Goal: Information Seeking & Learning: Learn about a topic

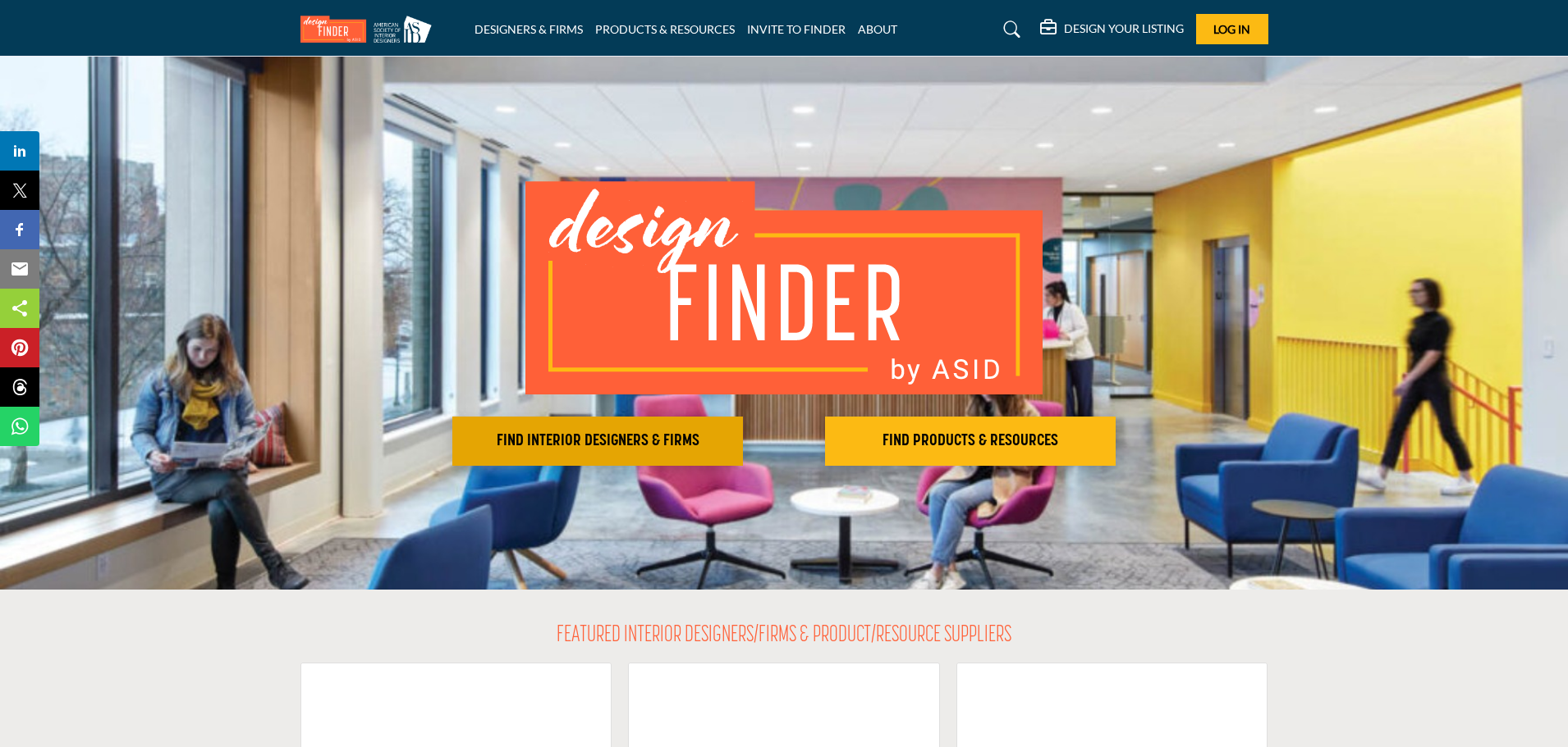
click at [608, 438] on h2 "FIND INTERIOR DESIGNERS & FIRMS" at bounding box center [597, 442] width 280 height 20
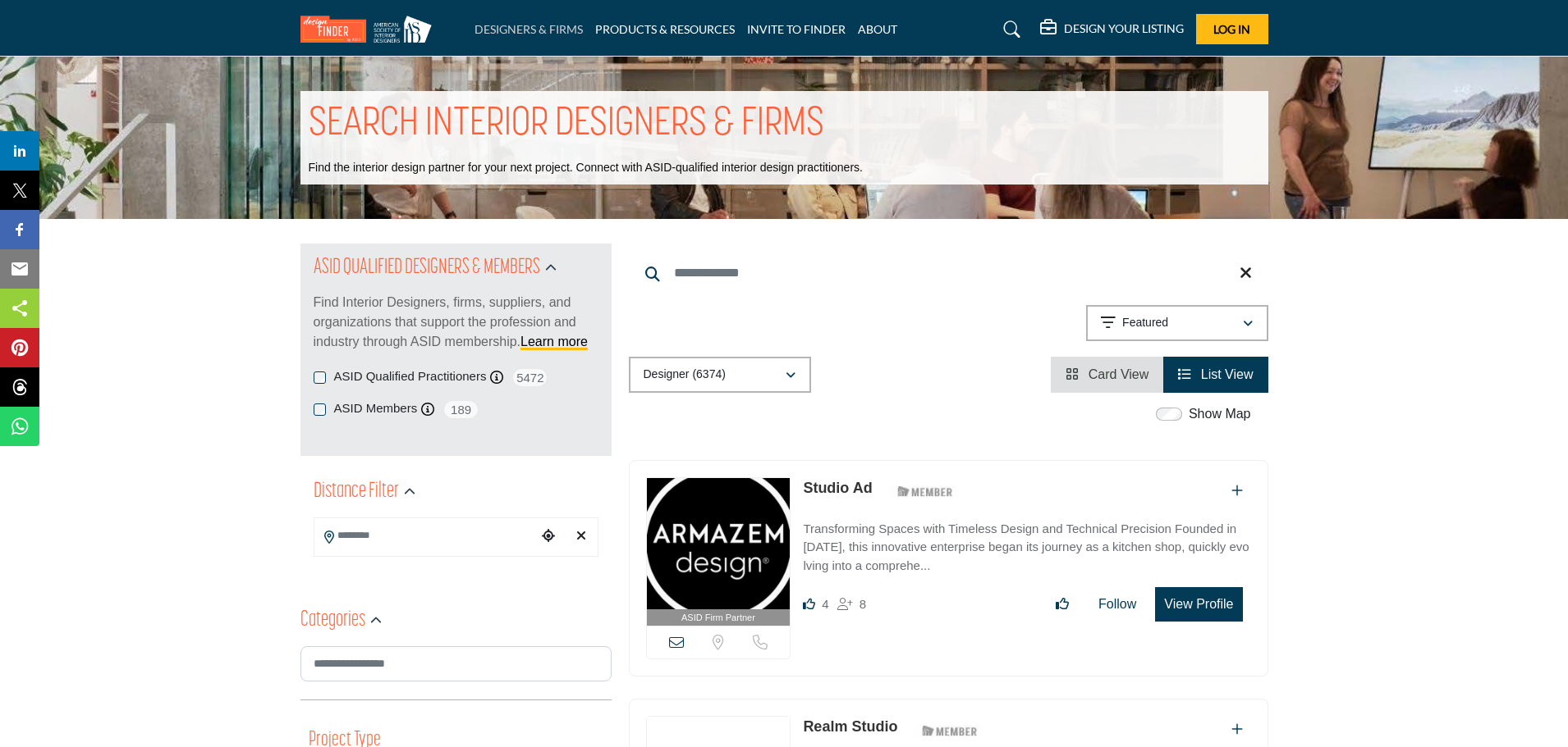
click at [556, 28] on link "DESIGNERS & FIRMS" at bounding box center [528, 30] width 108 height 14
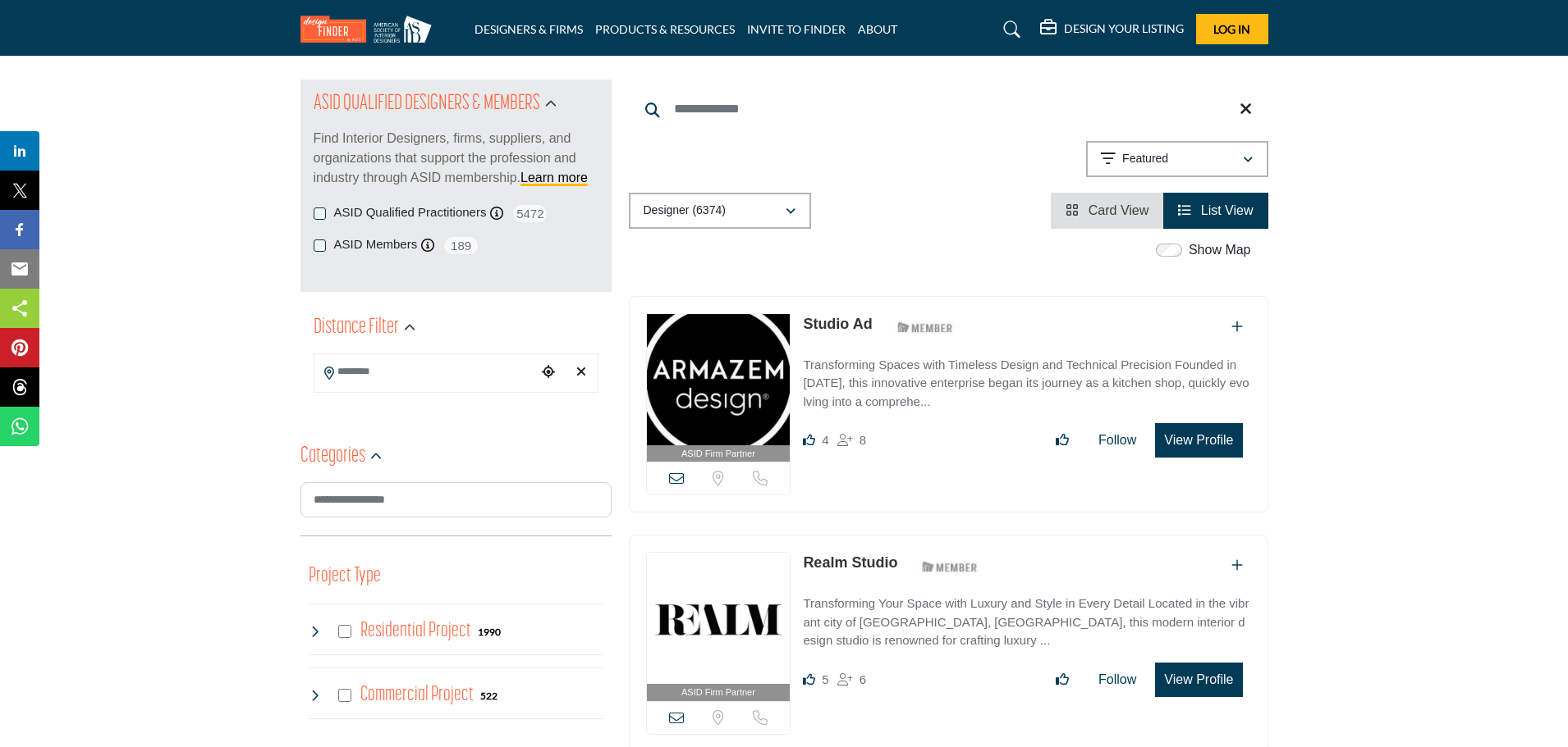
scroll to position [246, 0]
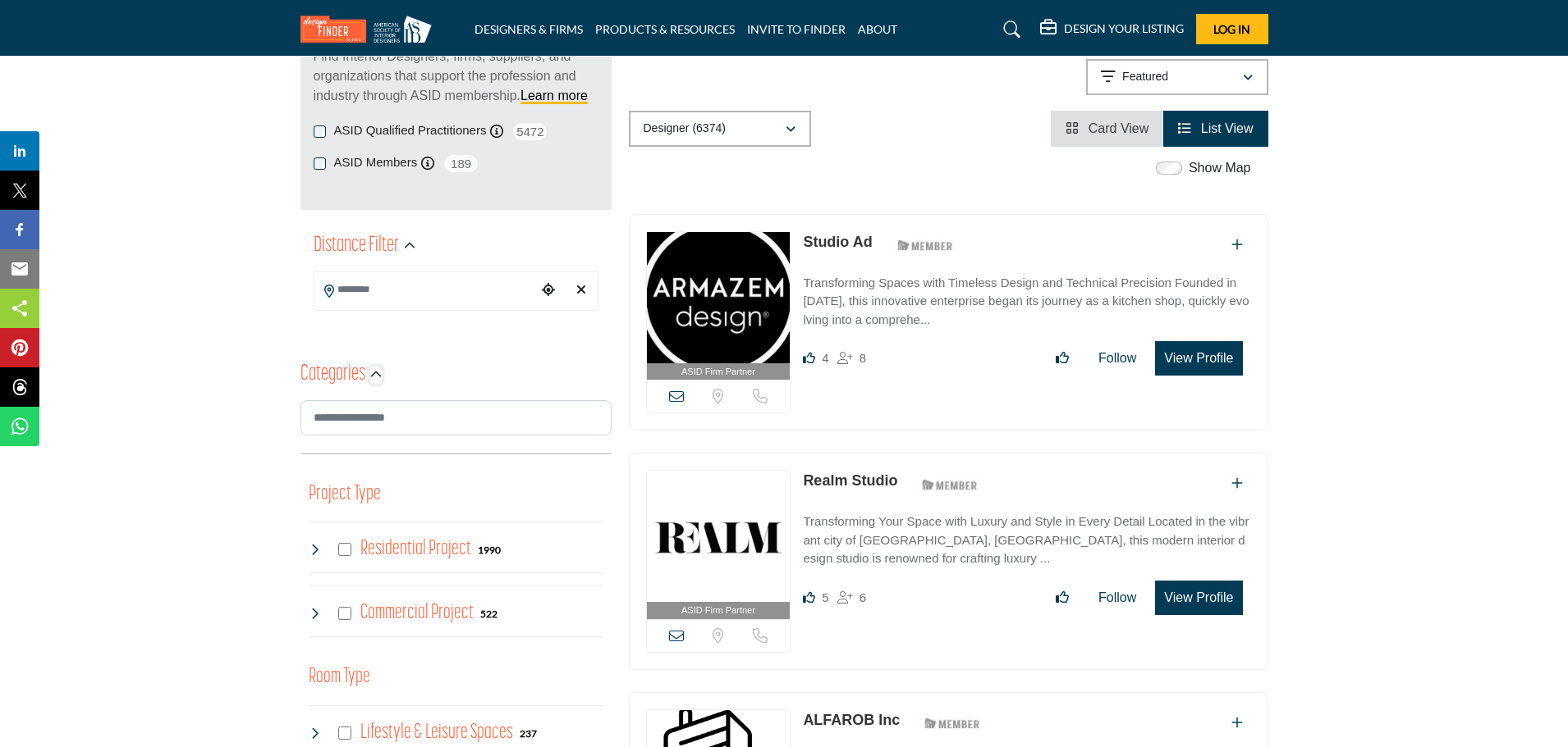
click at [374, 373] on icon "button" at bounding box center [375, 374] width 12 height 12
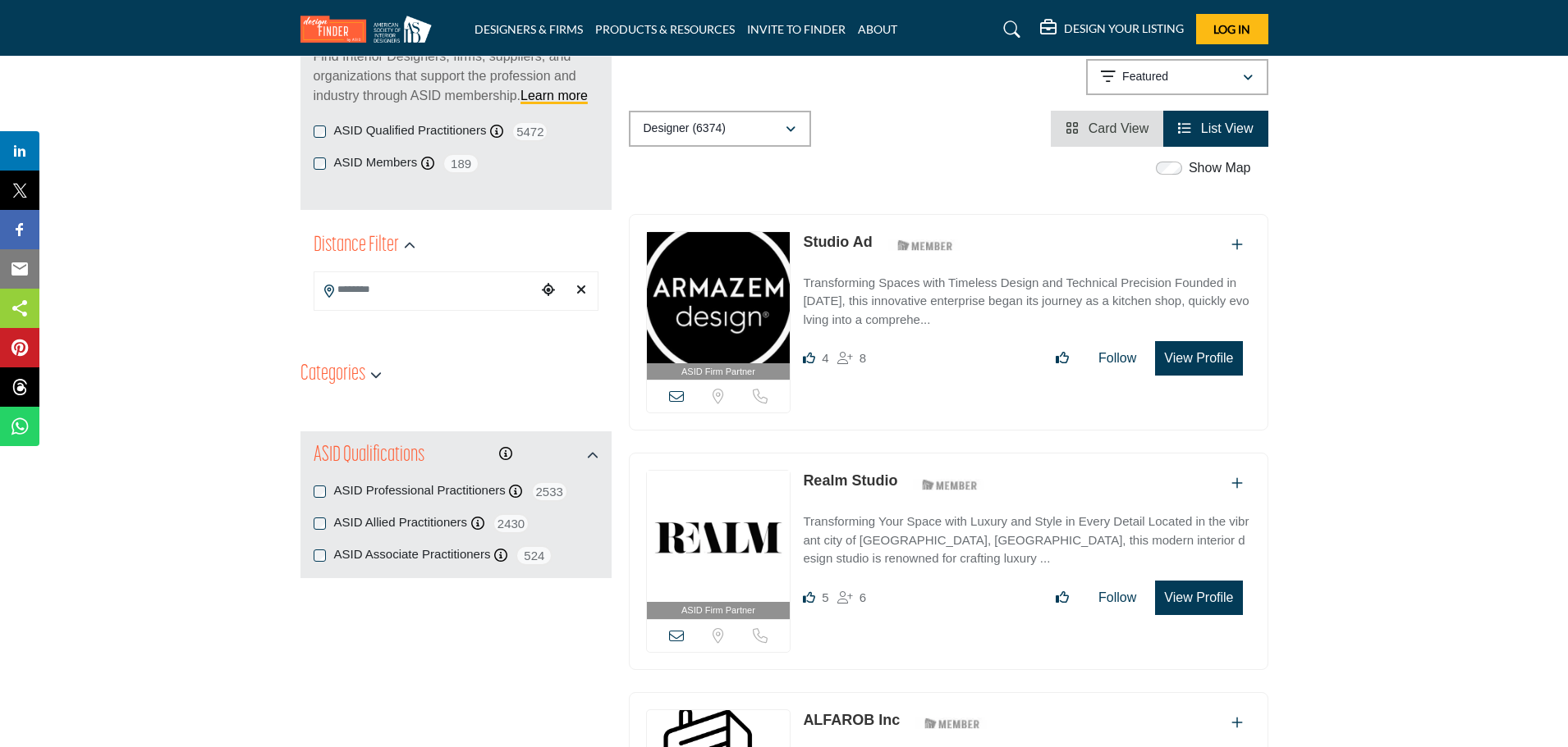
click at [418, 359] on div "Categories" at bounding box center [455, 375] width 311 height 50
drag, startPoint x: 267, startPoint y: 396, endPoint x: 280, endPoint y: 408, distance: 17.7
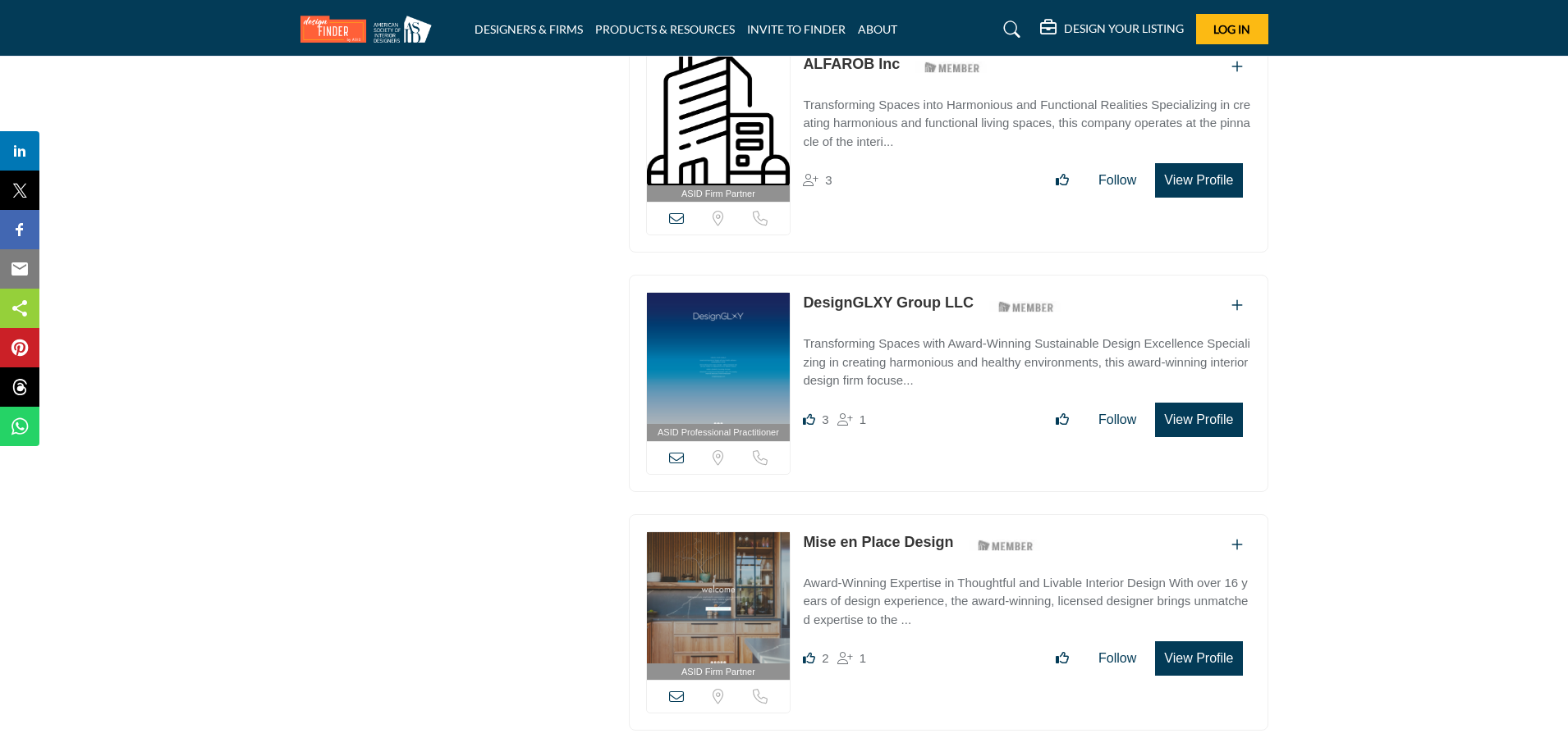
scroll to position [1148, 0]
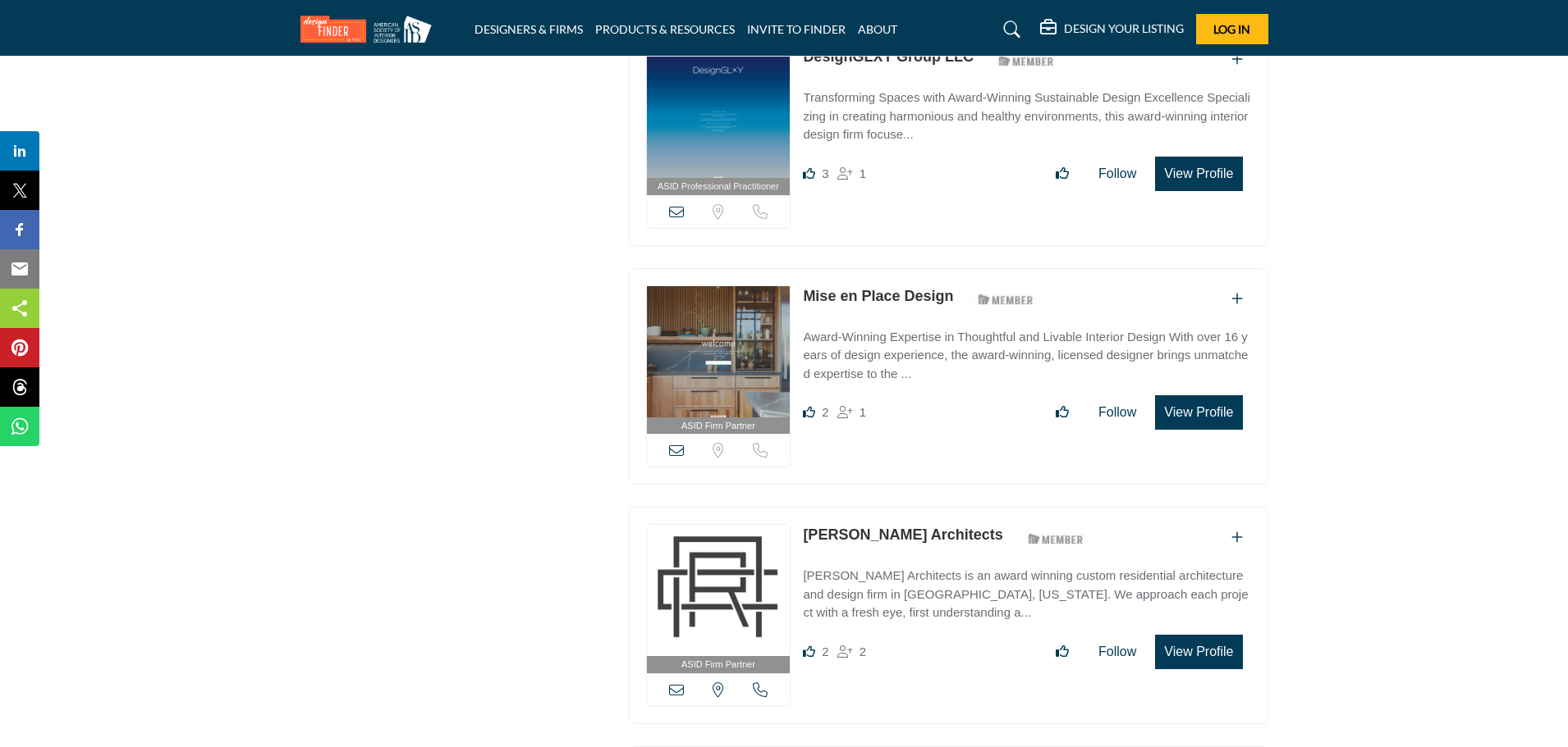
click at [1007, 26] on icon at bounding box center [1012, 30] width 16 height 16
click at [1006, 30] on icon at bounding box center [1012, 30] width 16 height 16
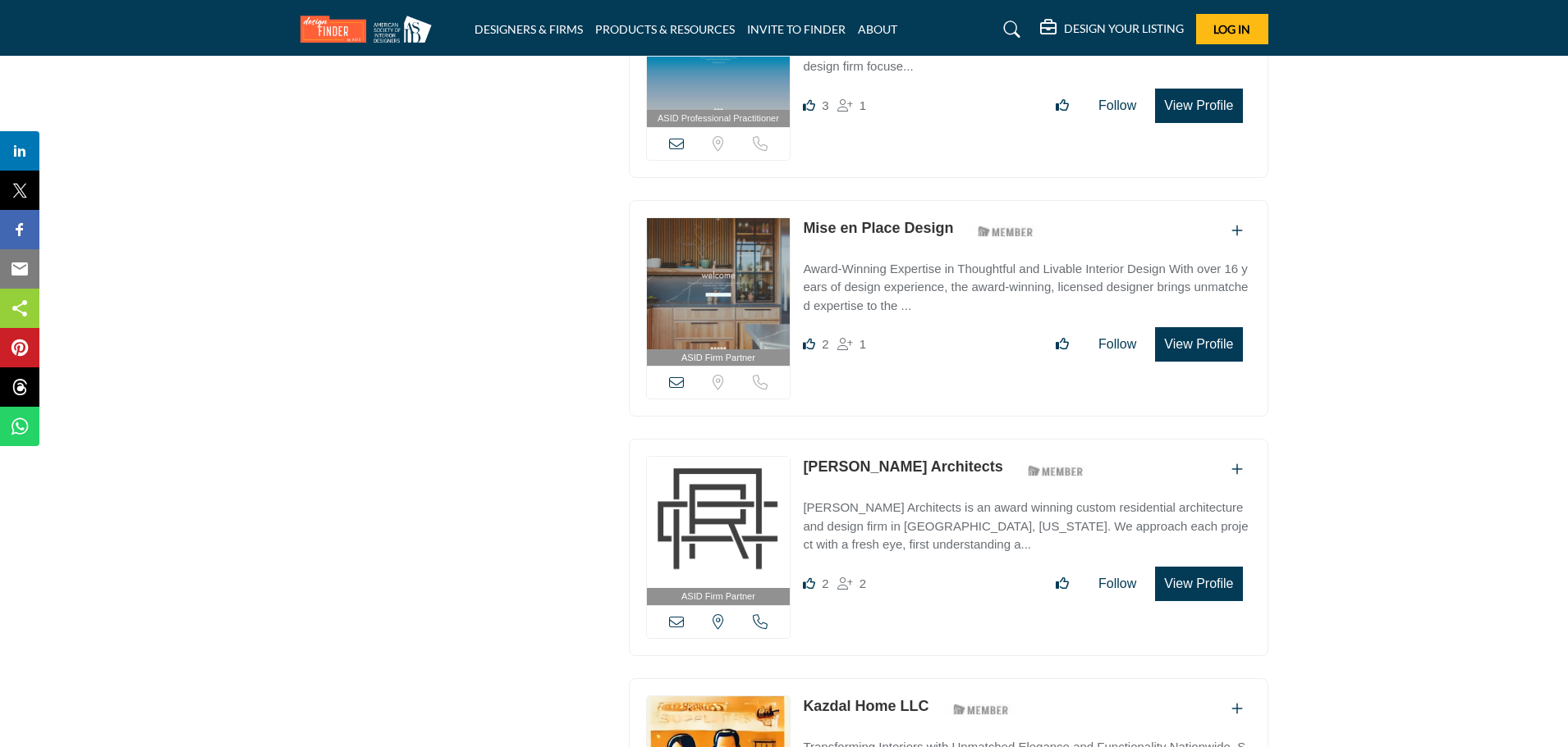
scroll to position [1148, 0]
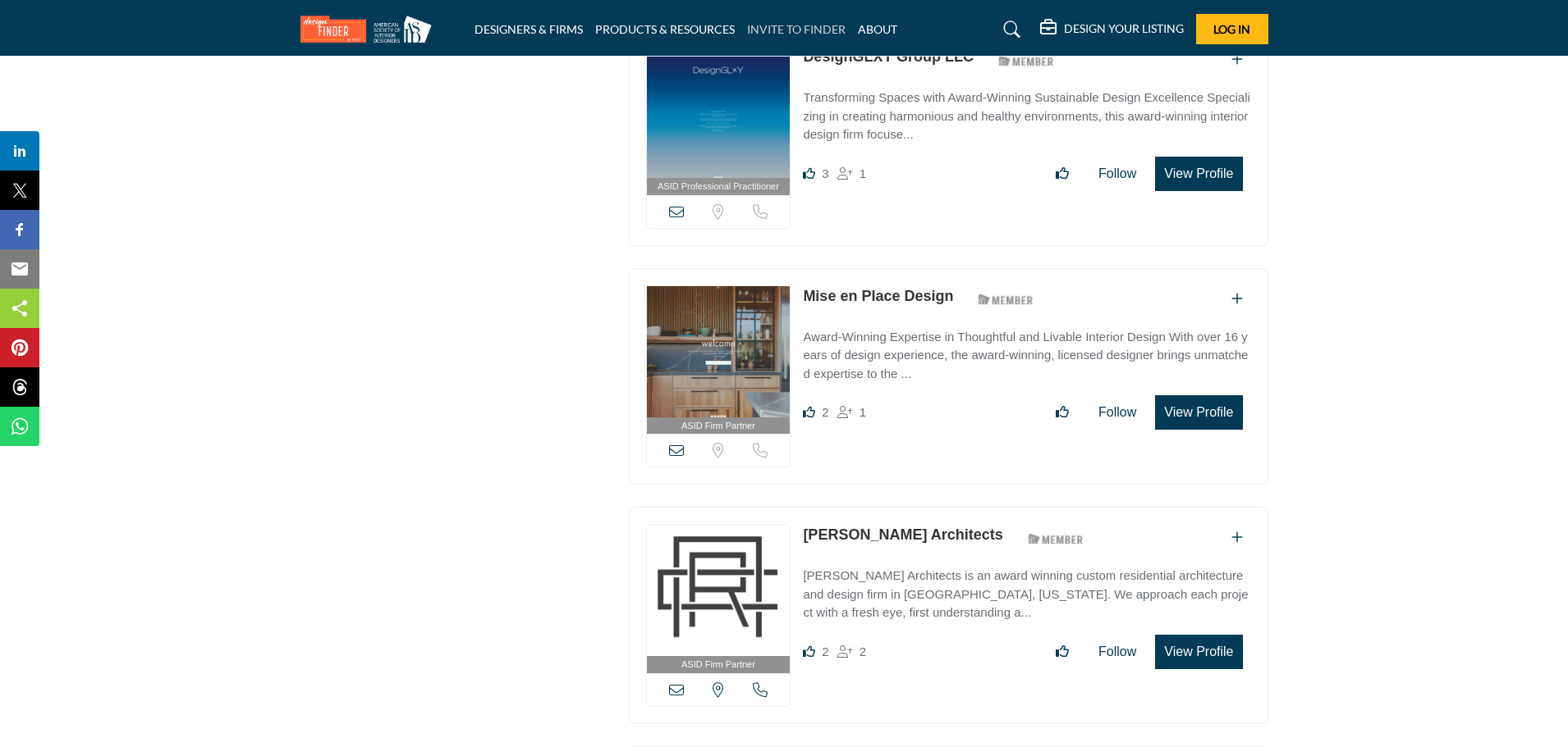
click at [767, 34] on link "INVITE TO FINDER" at bounding box center [797, 30] width 99 height 14
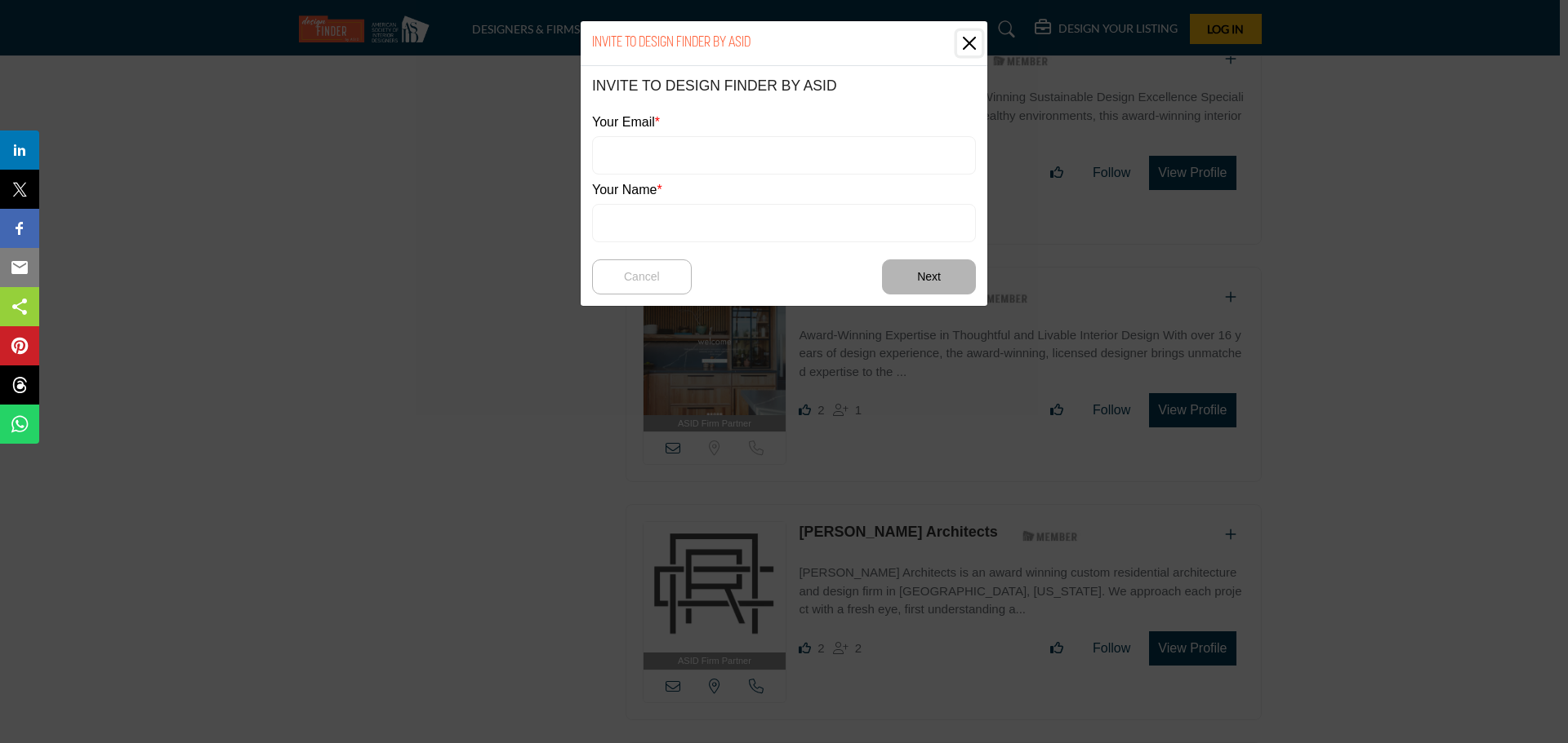
drag, startPoint x: 967, startPoint y: 44, endPoint x: 1000, endPoint y: 51, distance: 33.7
click at [968, 44] on button "Close" at bounding box center [969, 43] width 24 height 24
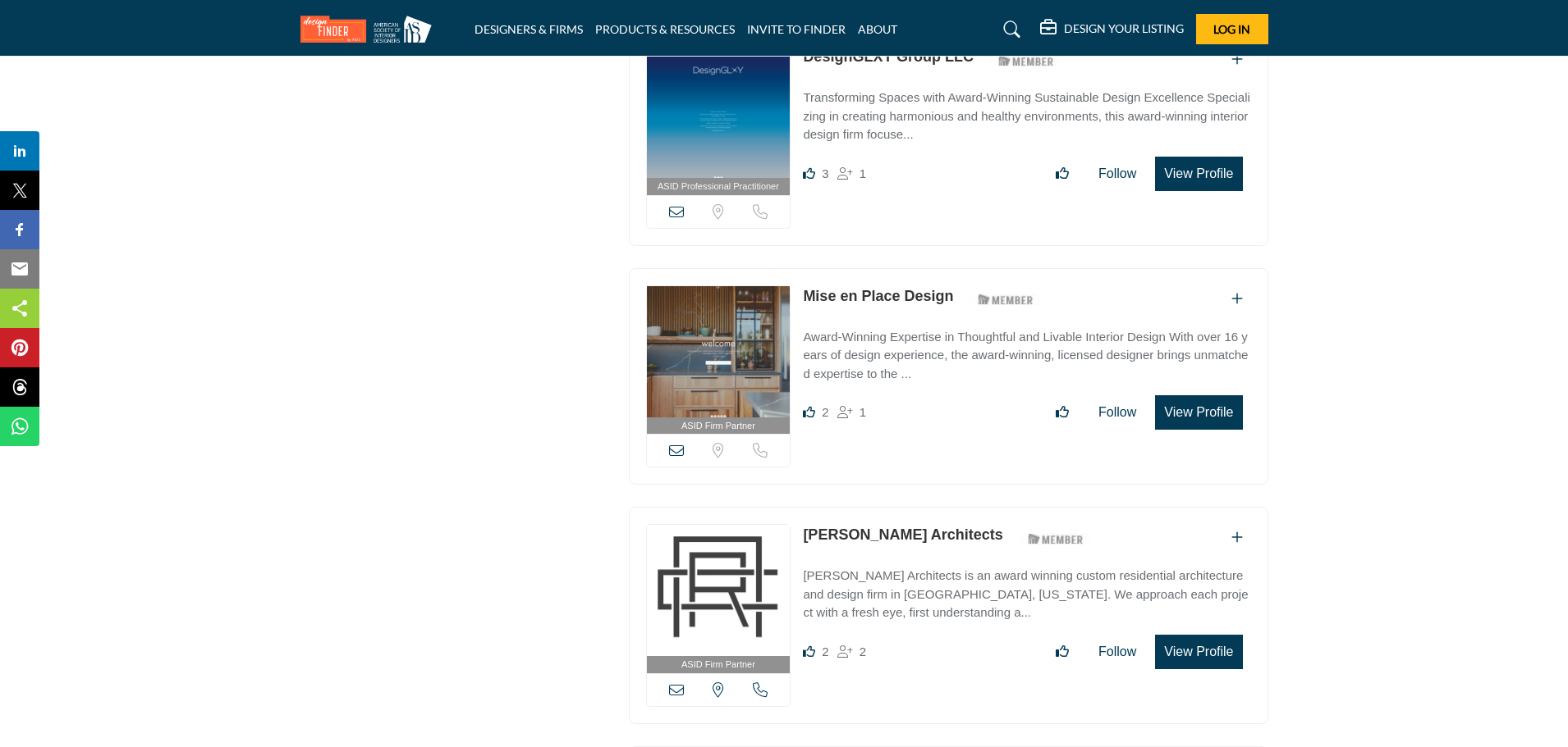
click at [1010, 27] on icon at bounding box center [1012, 30] width 16 height 16
click at [976, 27] on div "DESIGN YOUR LISTING Pricing Page Design Your Listing" at bounding box center [1103, 30] width 330 height 30
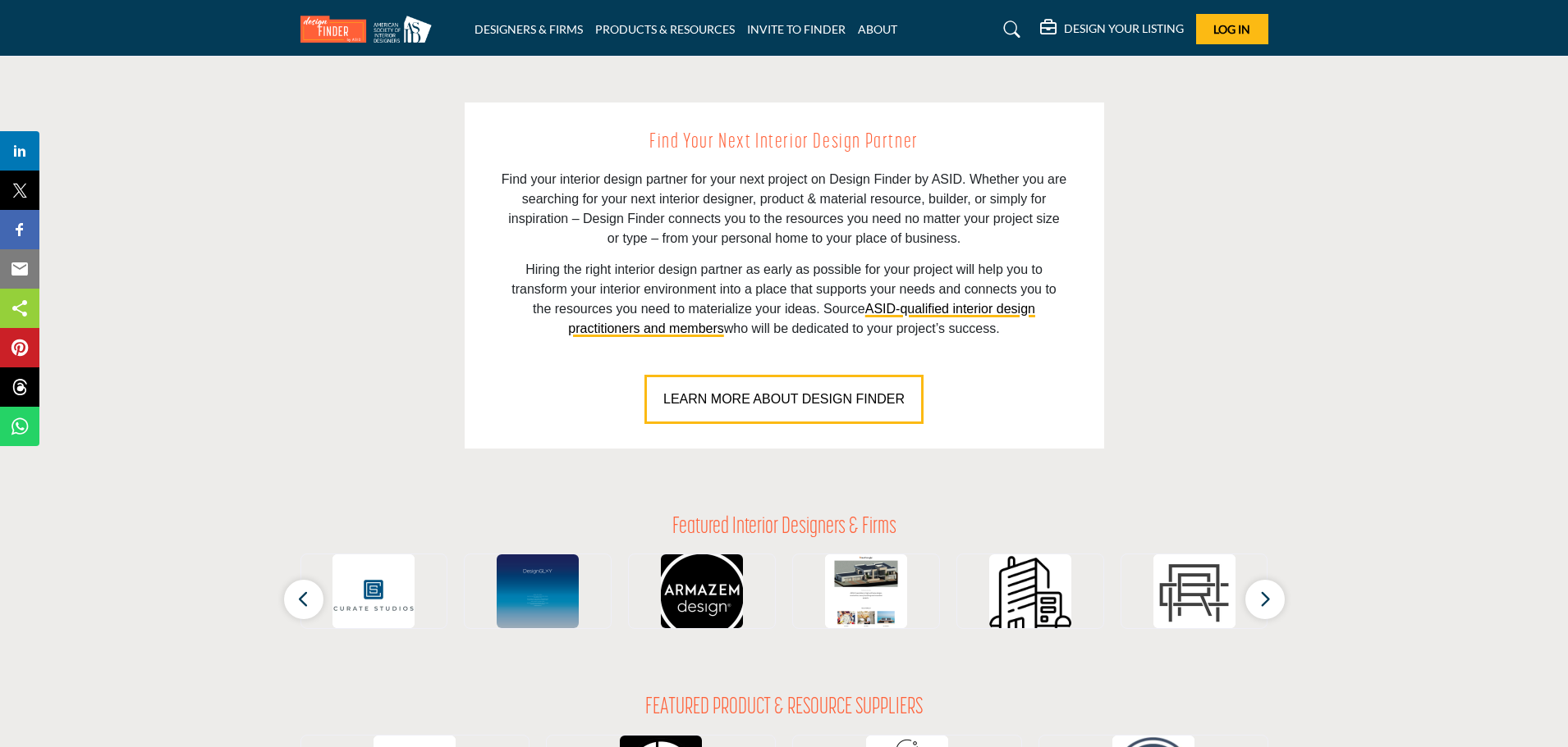
scroll to position [1148, 0]
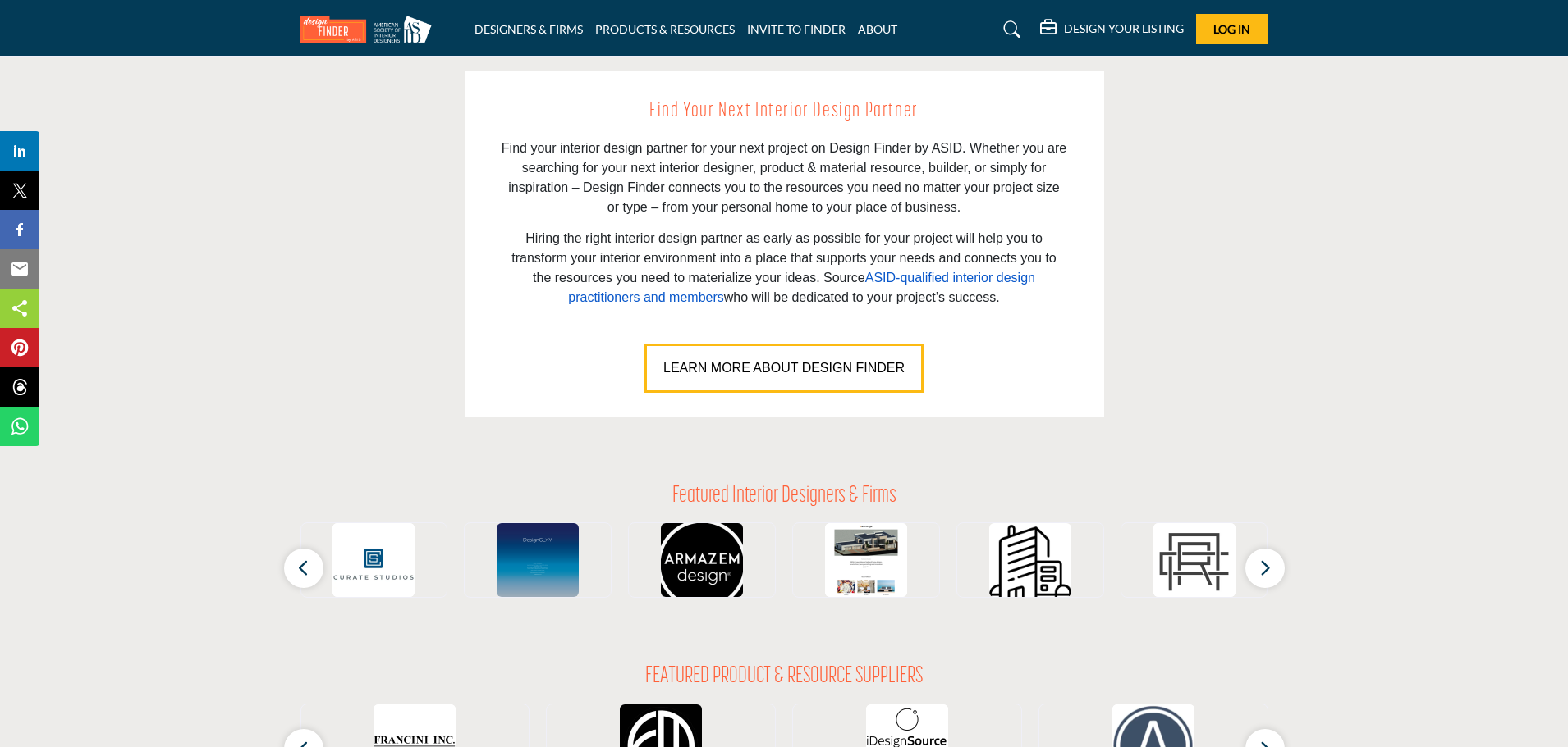
click at [926, 271] on link "ASID-qualified interior design practitioners and members" at bounding box center [801, 288] width 467 height 34
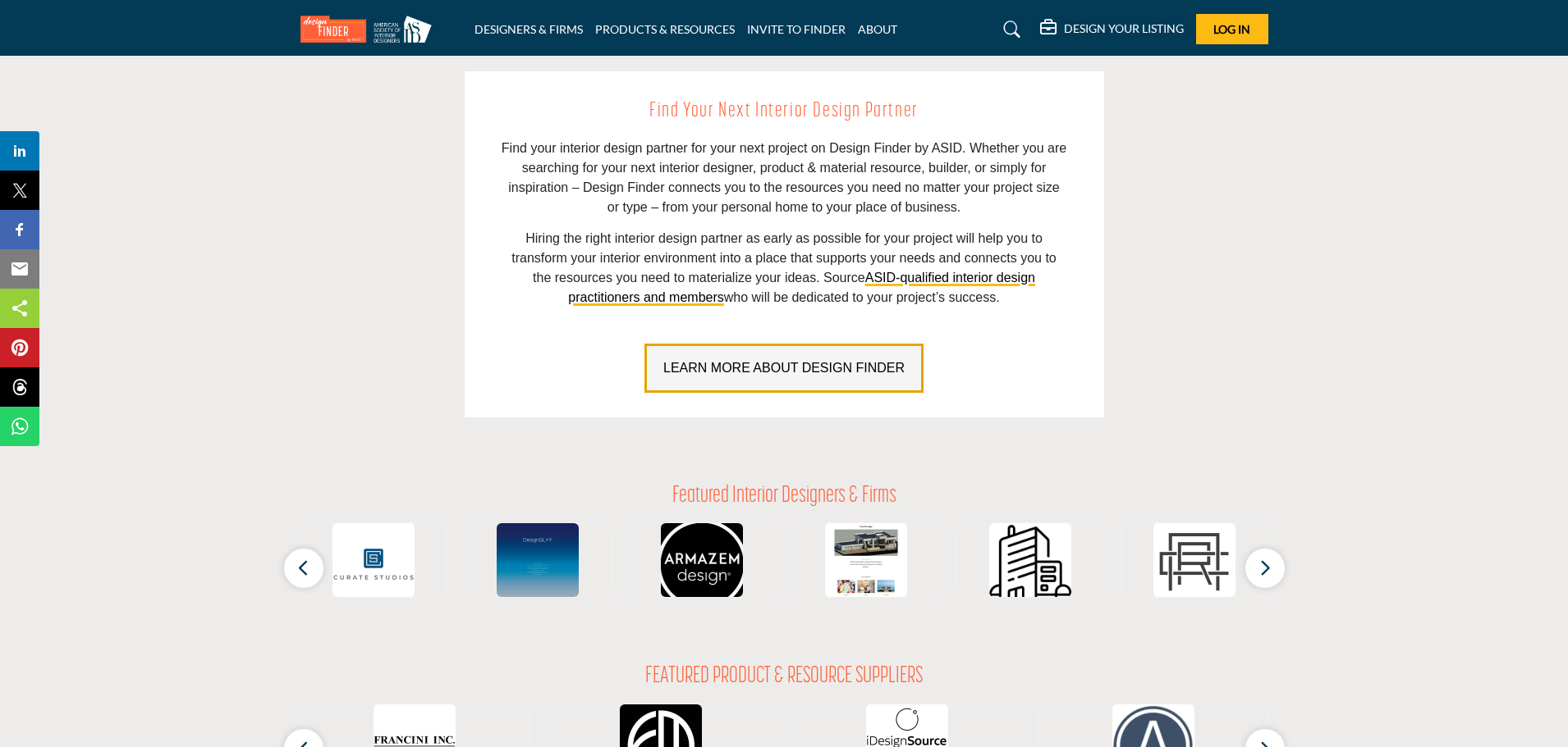
click at [744, 366] on span "LEARN MORE ABOUT DESIGN FINDER" at bounding box center [783, 368] width 241 height 14
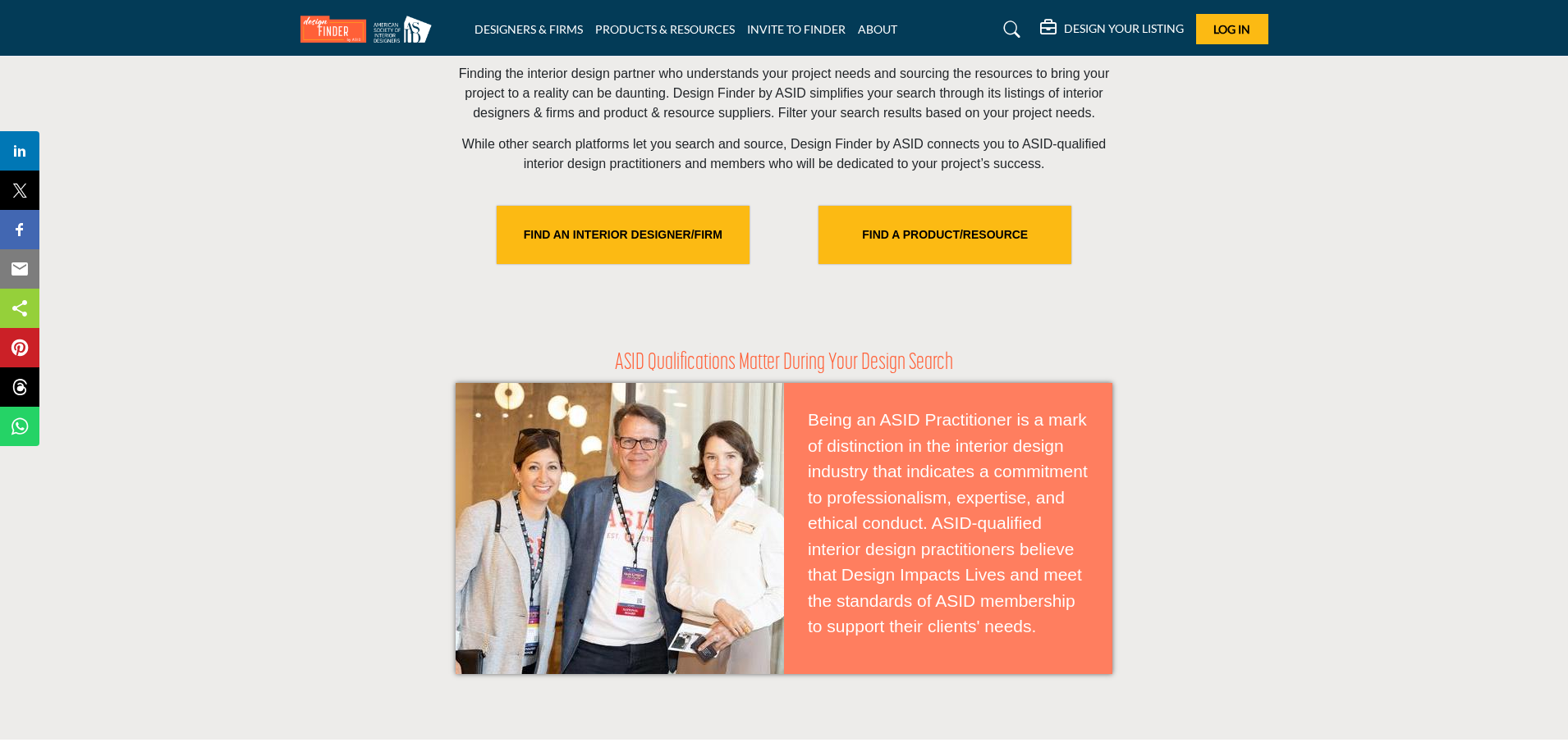
scroll to position [574, 0]
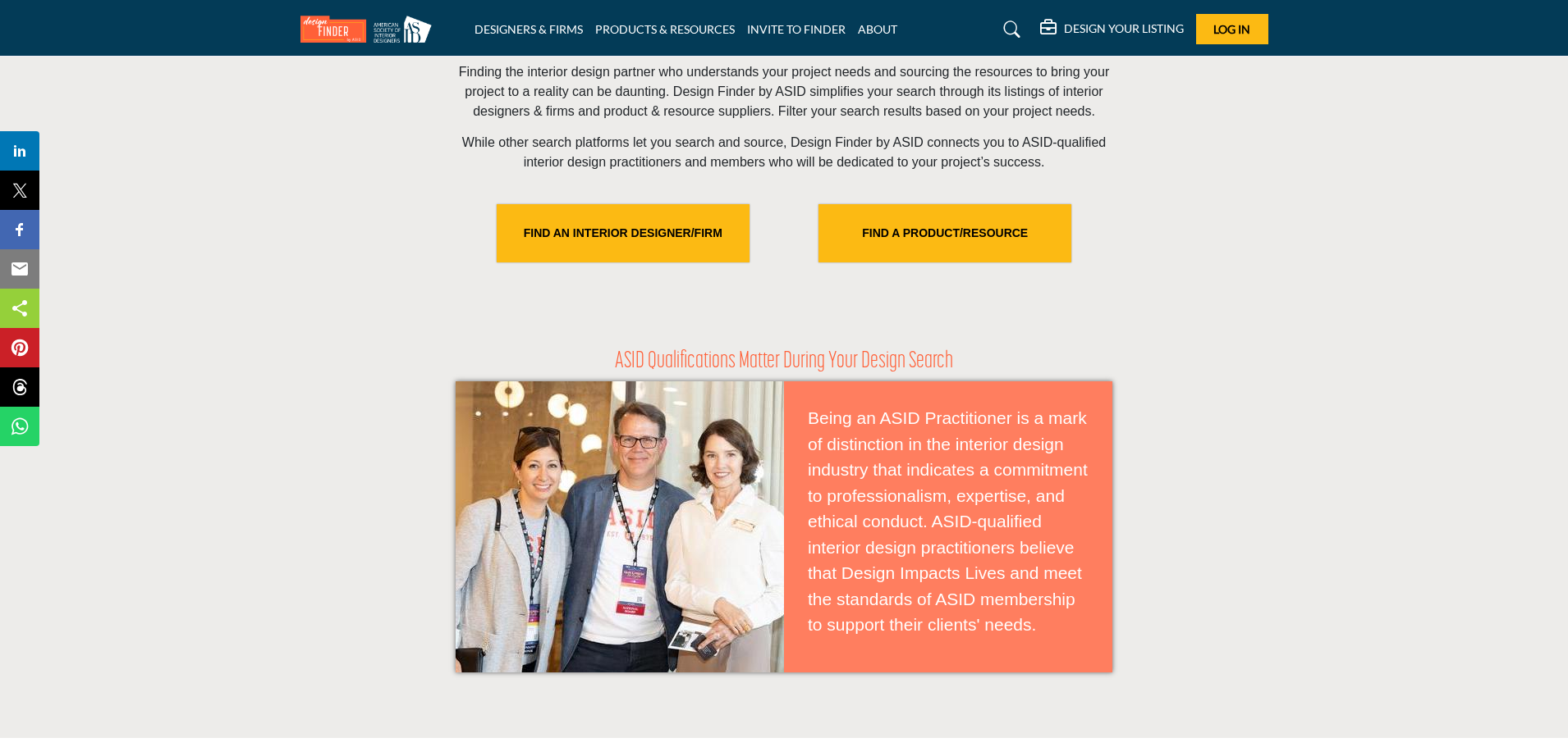
click at [1007, 32] on icon at bounding box center [1012, 30] width 16 height 16
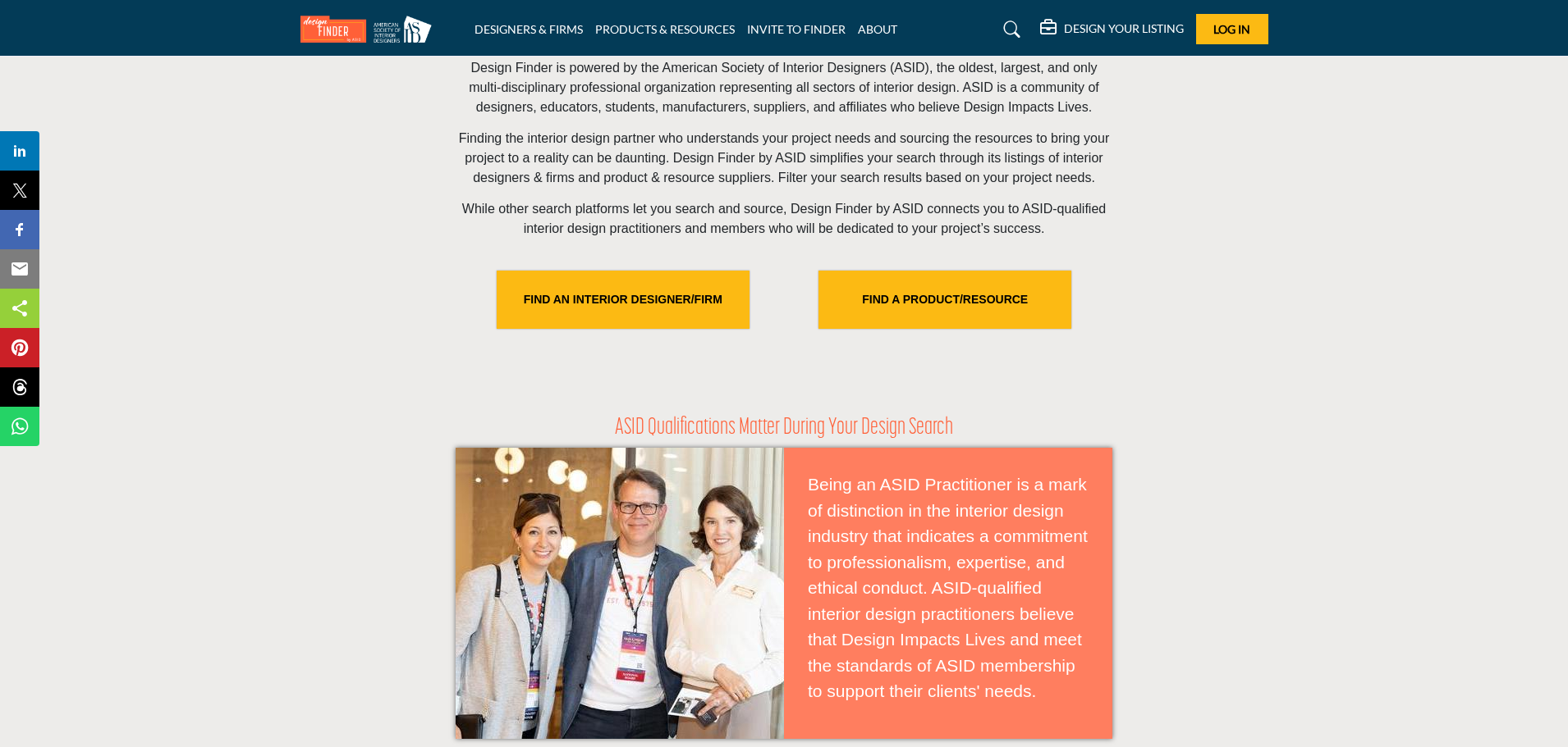
scroll to position [640, 0]
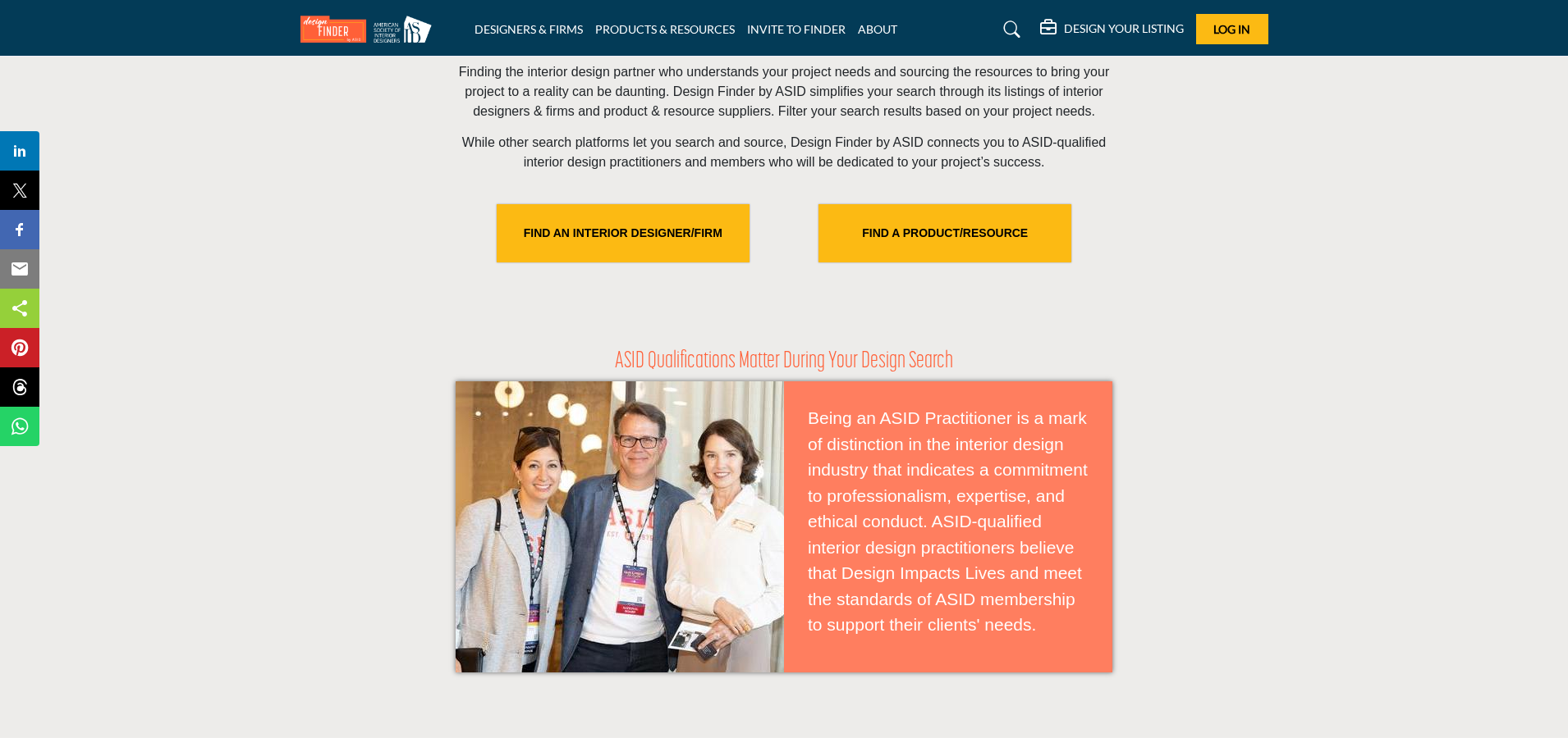
click at [1014, 29] on icon at bounding box center [1012, 30] width 16 height 16
click at [1012, 29] on icon at bounding box center [1012, 30] width 16 height 16
click at [971, 23] on div "DESIGN YOUR LISTING Pricing Page Design Your Listing" at bounding box center [1103, 30] width 330 height 30
click at [971, 28] on div "DESIGN YOUR LISTING Pricing Page Design Your Listing" at bounding box center [1103, 30] width 330 height 30
